Goal: Book appointment/travel/reservation

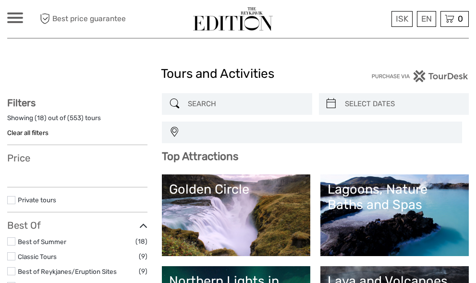
select select
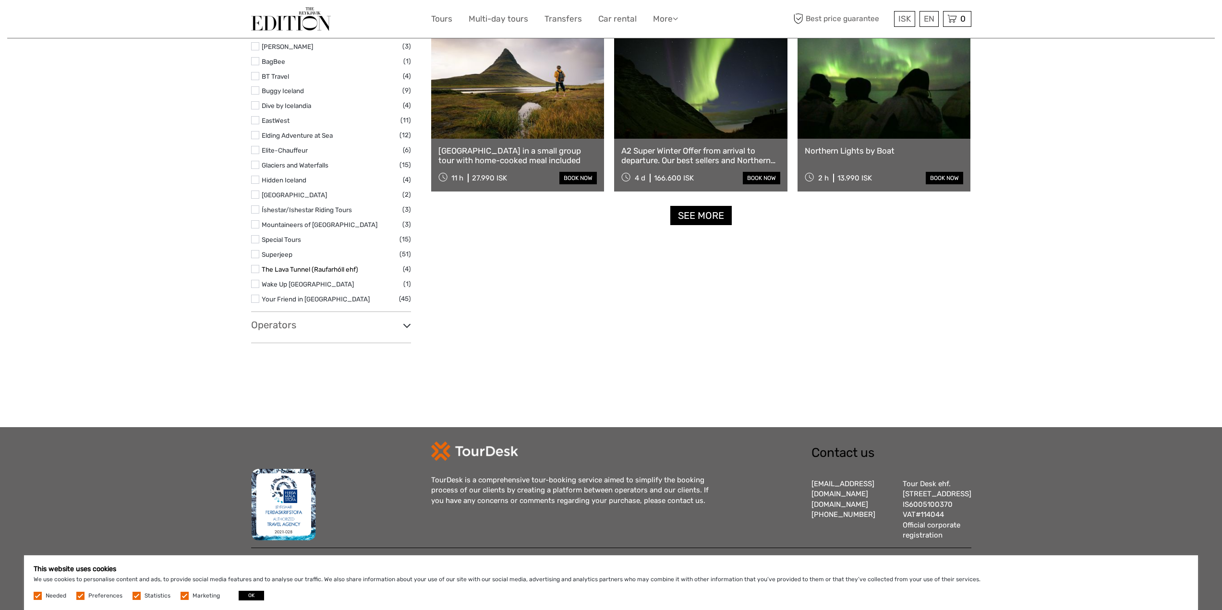
scroll to position [1182, 0]
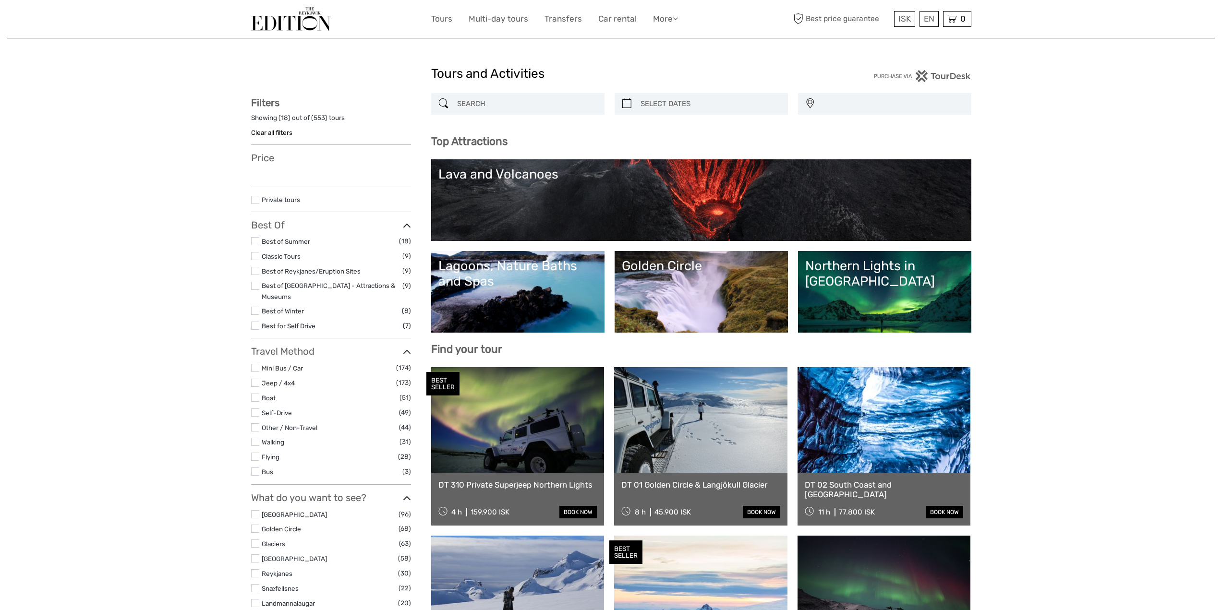
select select
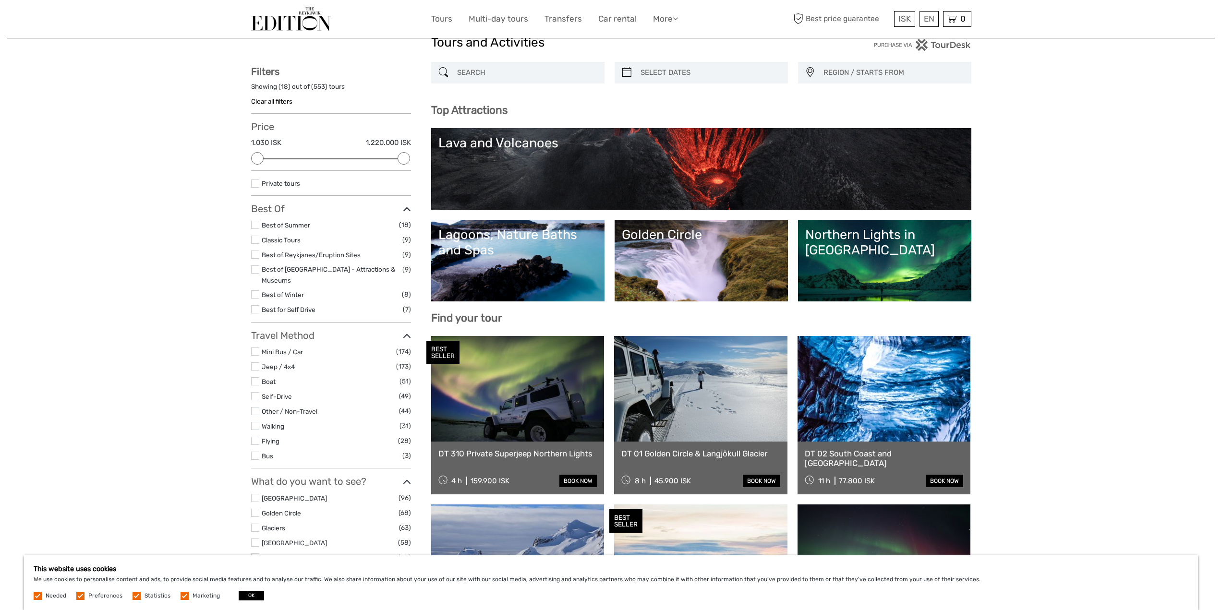
scroll to position [48, 0]
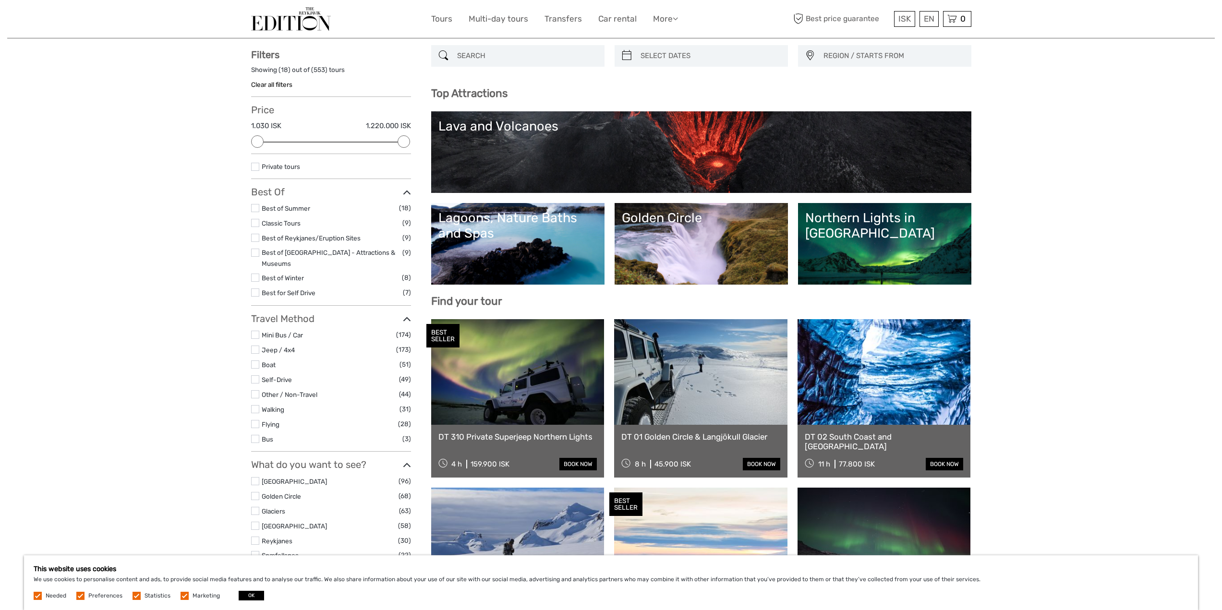
click at [868, 238] on link "Northern Lights in [GEOGRAPHIC_DATA]" at bounding box center [884, 243] width 159 height 67
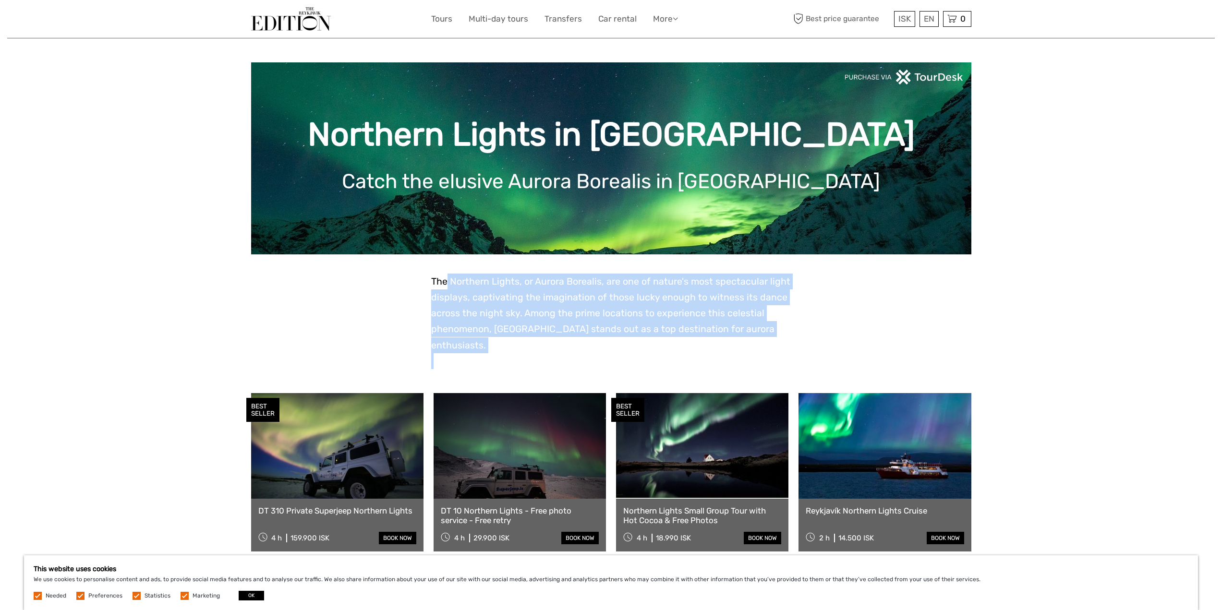
drag, startPoint x: 789, startPoint y: 340, endPoint x: 445, endPoint y: 283, distance: 348.5
click at [450, 285] on span "The Northern Lights, or Aurora Borealis, are one of nature's most spectacular l…" at bounding box center [610, 313] width 359 height 75
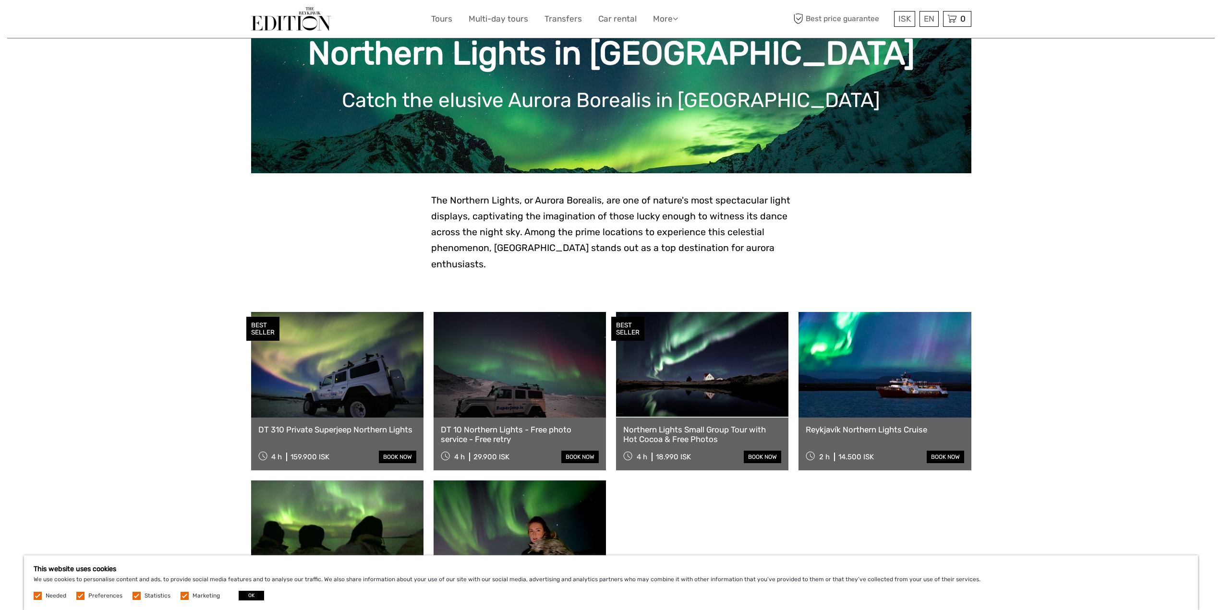
scroll to position [96, 0]
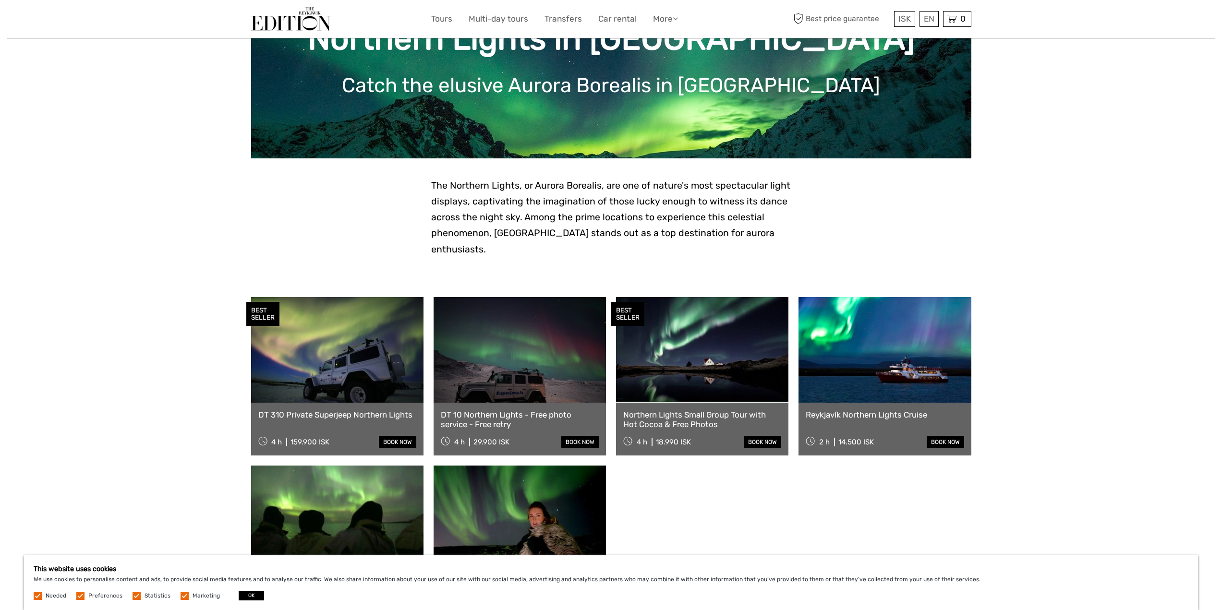
click at [513, 385] on link at bounding box center [519, 350] width 172 height 106
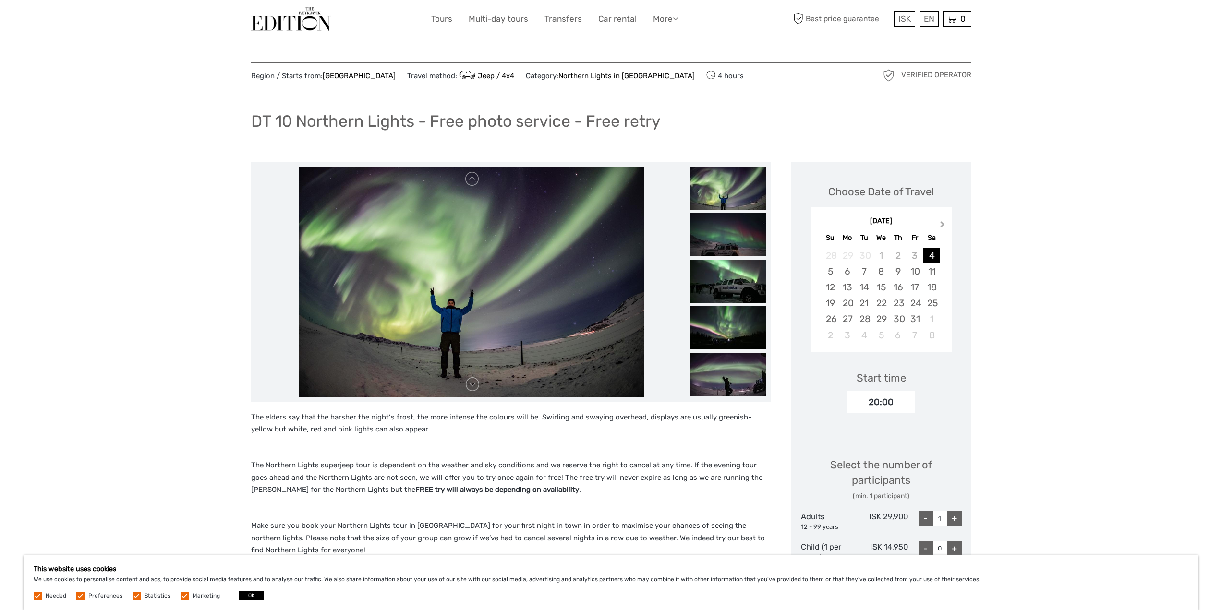
click at [946, 229] on button "Next Month" at bounding box center [943, 226] width 15 height 15
click at [946, 230] on button "Next Month" at bounding box center [943, 226] width 15 height 15
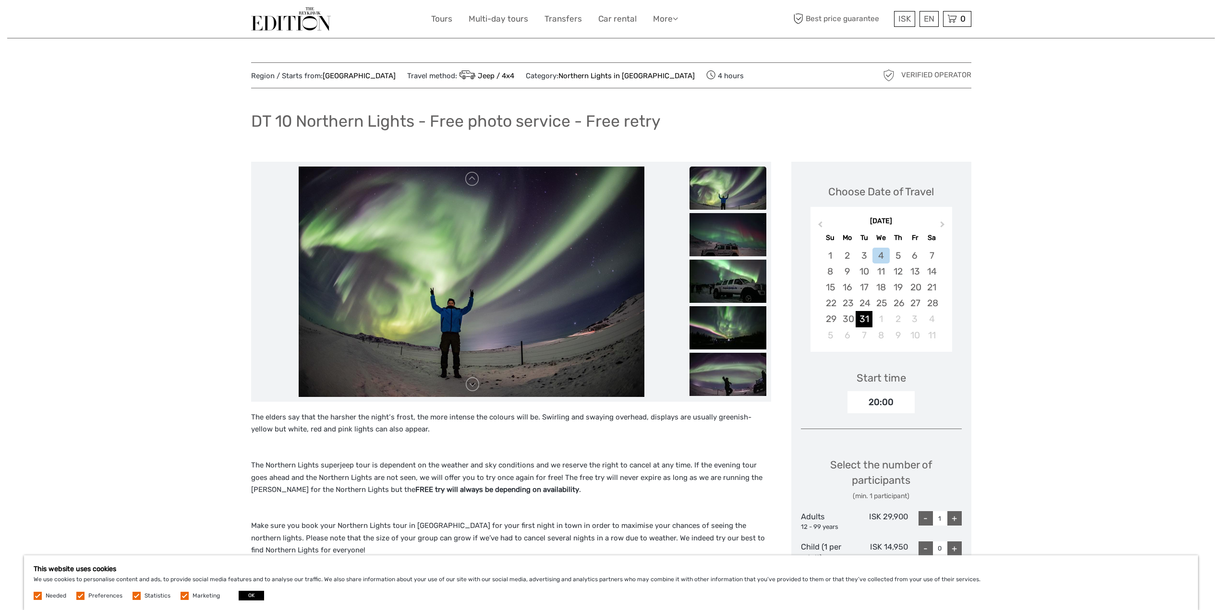
click at [858, 316] on div "31" at bounding box center [863, 319] width 17 height 16
